Goal: Information Seeking & Learning: Learn about a topic

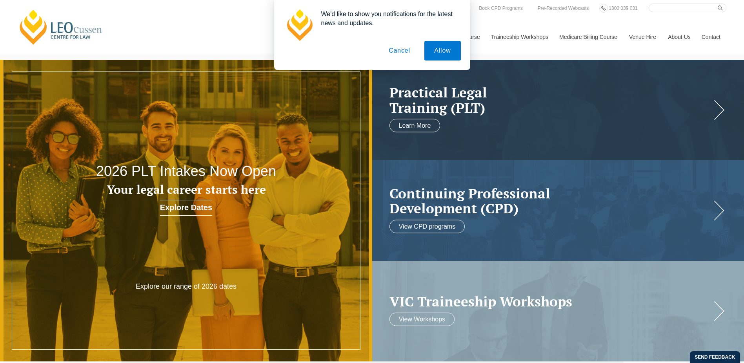
click at [403, 52] on button "Cancel" at bounding box center [399, 51] width 41 height 20
